Goal: Transaction & Acquisition: Purchase product/service

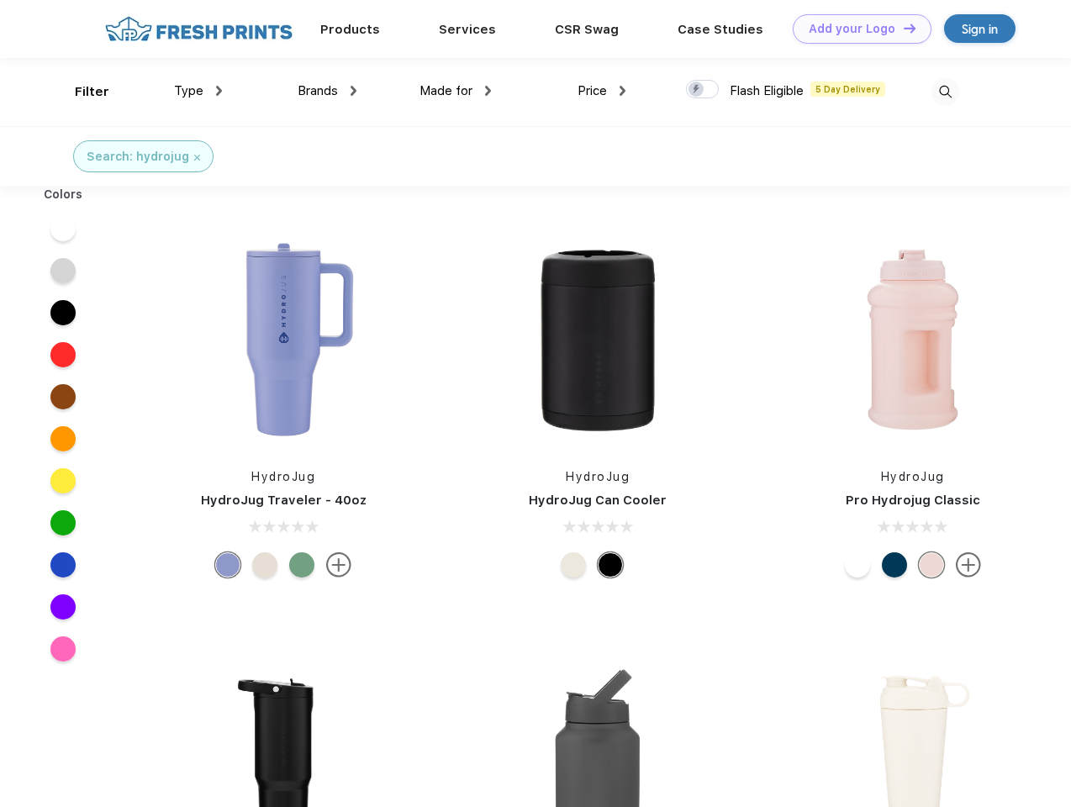
click at [856, 29] on link "Add your Logo Design Tool" at bounding box center [862, 28] width 139 height 29
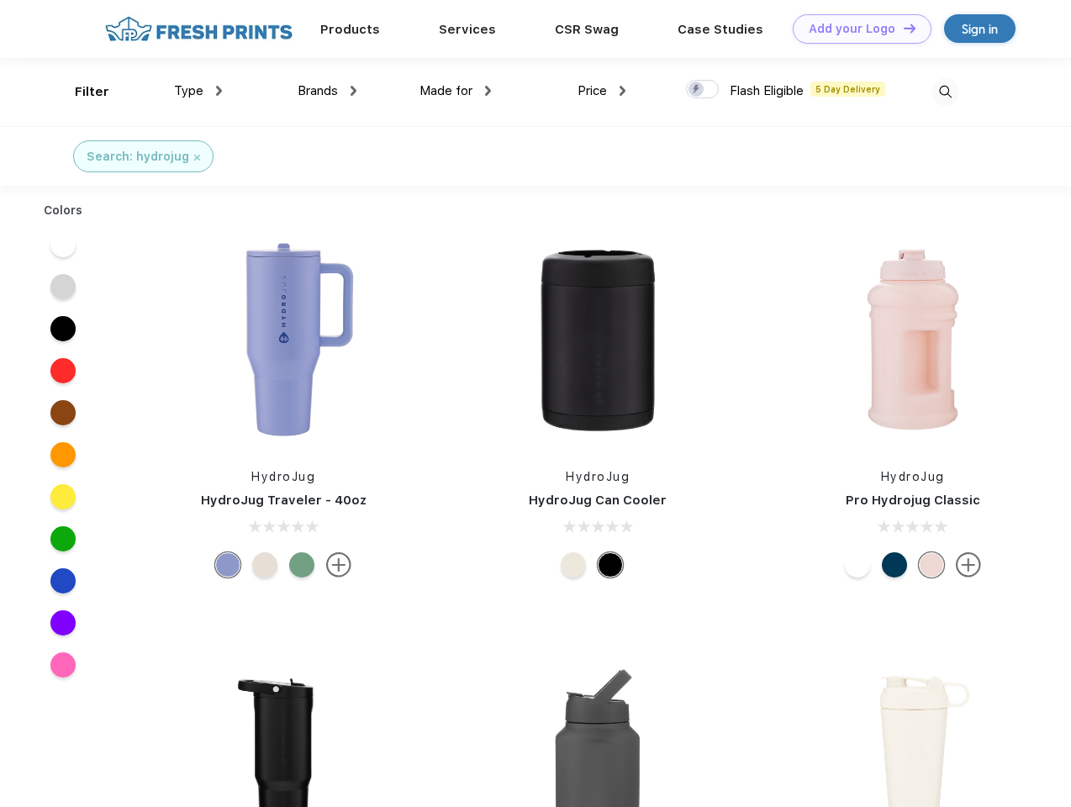
click at [0, 0] on div "Design Tool" at bounding box center [0, 0] width 0 height 0
click at [902, 28] on link "Add your Logo Design Tool" at bounding box center [862, 28] width 139 height 29
click at [81, 92] on div "Filter" at bounding box center [92, 91] width 34 height 19
click at [198, 91] on span "Type" at bounding box center [188, 90] width 29 height 15
click at [327, 91] on span "Brands" at bounding box center [318, 90] width 40 height 15
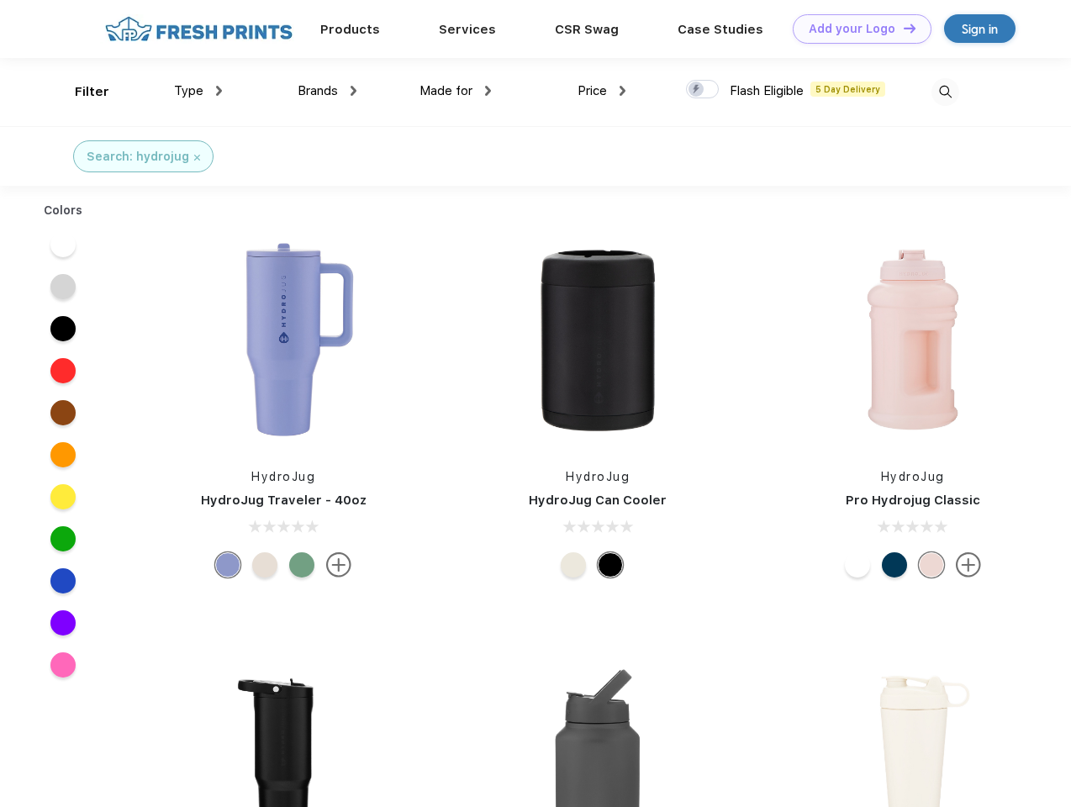
click at [456, 91] on span "Made for" at bounding box center [446, 90] width 53 height 15
click at [602, 91] on span "Price" at bounding box center [592, 90] width 29 height 15
click at [703, 90] on div at bounding box center [702, 89] width 33 height 18
click at [697, 90] on input "checkbox" at bounding box center [691, 84] width 11 height 11
click at [945, 92] on img at bounding box center [946, 92] width 28 height 28
